Goal: Transaction & Acquisition: Purchase product/service

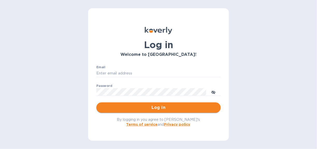
type input "[EMAIL_ADDRESS][DOMAIN_NAME]"
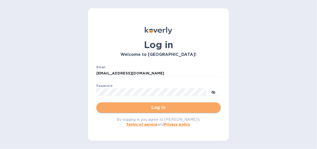
click at [169, 107] on span "Log in" at bounding box center [159, 108] width 116 height 6
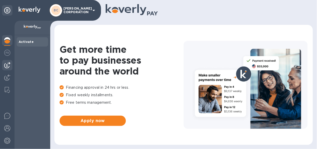
click at [6, 65] on img at bounding box center [7, 65] width 6 height 6
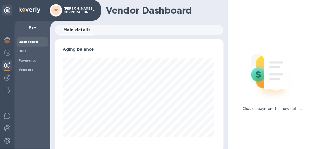
scroll to position [112, 167]
click at [21, 51] on b "Bills" at bounding box center [23, 51] width 8 height 4
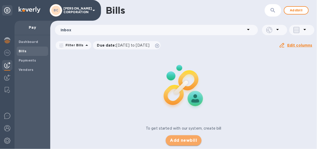
click at [183, 141] on span "Add new bill" at bounding box center [183, 141] width 27 height 6
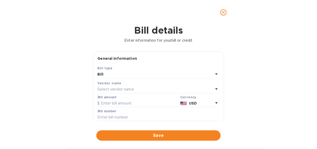
click at [113, 87] on p "Select vendor name" at bounding box center [116, 89] width 36 height 5
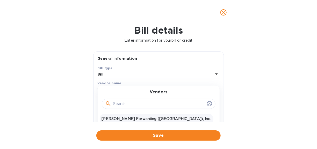
click at [116, 118] on p "[PERSON_NAME] Forwarding ([GEOGRAPHIC_DATA]), Inc." at bounding box center [157, 118] width 110 height 5
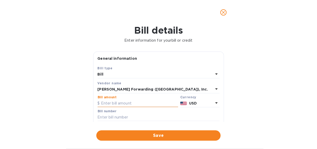
click at [115, 103] on input "text" at bounding box center [138, 104] width 81 height 8
click at [109, 103] on input "text" at bounding box center [138, 104] width 81 height 8
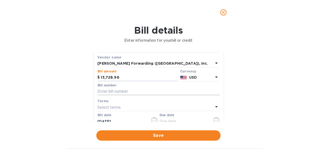
type input "13,728.96"
click at [111, 89] on input "text" at bounding box center [159, 92] width 122 height 8
type input "BNA503374441"
click at [106, 105] on p "Select terms" at bounding box center [109, 107] width 23 height 5
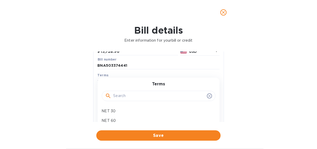
scroll to position [78, 0]
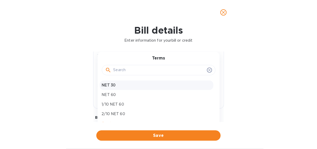
click at [111, 85] on p "NET 30" at bounding box center [157, 85] width 110 height 5
type input "10/31/2025"
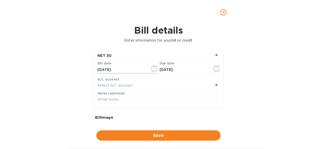
click at [154, 67] on icon "button" at bounding box center [155, 69] width 6 height 6
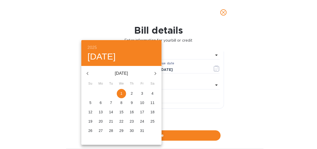
click at [87, 72] on icon "button" at bounding box center [88, 74] width 6 height 6
click at [132, 93] on p "4" at bounding box center [132, 93] width 2 height 5
type input "09/04/2025"
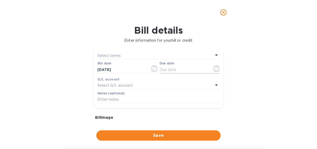
click at [215, 68] on icon "button" at bounding box center [217, 69] width 6 height 6
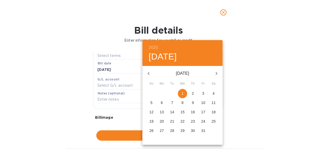
click at [215, 91] on p "4" at bounding box center [214, 93] width 2 height 5
type input "10/04/2025"
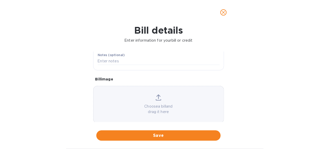
scroll to position [123, 0]
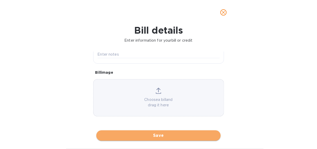
click at [154, 135] on span "Save" at bounding box center [159, 136] width 116 height 6
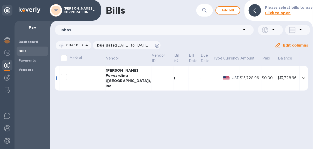
click at [67, 76] on input "decorative checkbox" at bounding box center [64, 77] width 11 height 11
click at [65, 76] on input "decorative checkbox" at bounding box center [64, 77] width 11 height 11
checkbox input "false"
click at [115, 72] on div "JAS" at bounding box center [129, 70] width 46 height 5
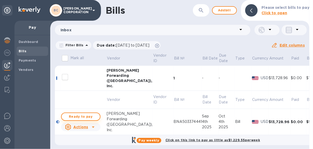
click at [84, 116] on span "Ready to pay" at bounding box center [81, 117] width 30 height 6
checkbox input "true"
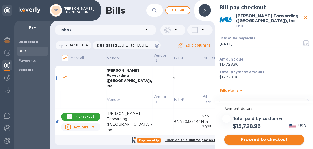
click at [258, 138] on span "Proceed to checkout" at bounding box center [265, 140] width 72 height 6
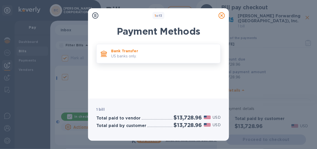
click at [130, 50] on p "Bank Transfer" at bounding box center [163, 50] width 105 height 5
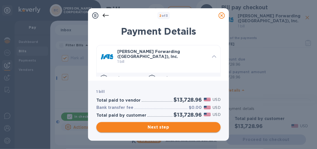
click at [156, 126] on span "Next step" at bounding box center [159, 127] width 116 height 6
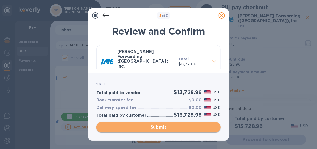
click at [159, 127] on span "Submit" at bounding box center [159, 127] width 116 height 6
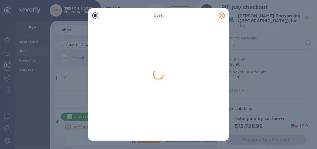
checkbox input "false"
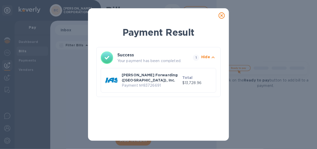
click at [221, 15] on icon at bounding box center [222, 15] width 6 height 6
